Goal: Navigation & Orientation: Go to known website

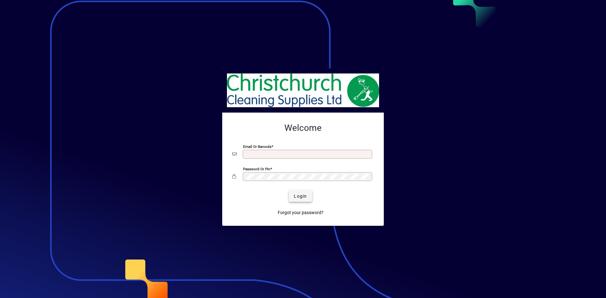
type input "**********"
click at [302, 191] on span "submit" at bounding box center [300, 196] width 23 height 15
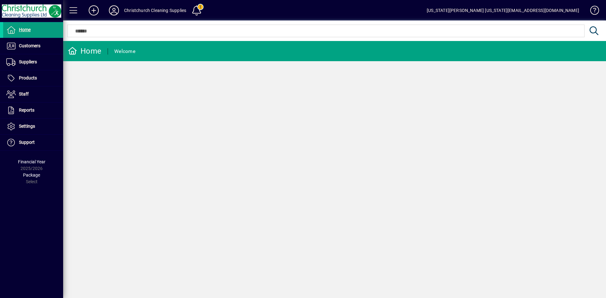
click at [285, 171] on div "Home Welcome" at bounding box center [334, 169] width 543 height 257
